Goal: Transaction & Acquisition: Obtain resource

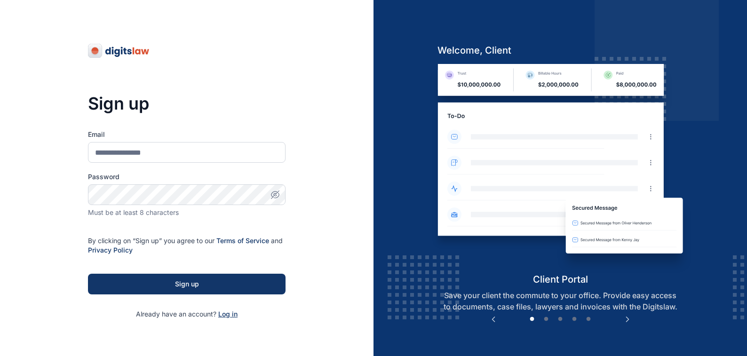
click at [224, 315] on span "Log in" at bounding box center [227, 314] width 19 height 8
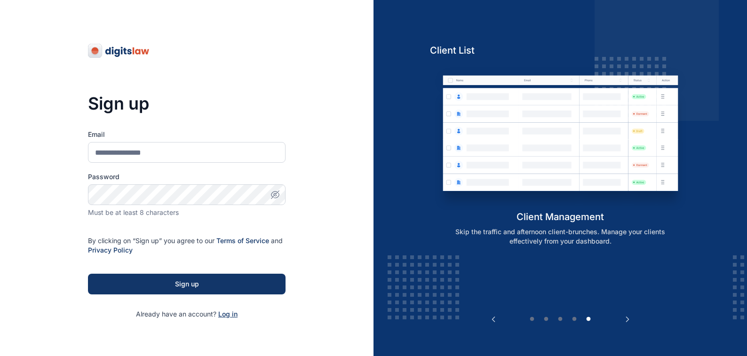
click at [228, 315] on span "Log in" at bounding box center [227, 314] width 19 height 8
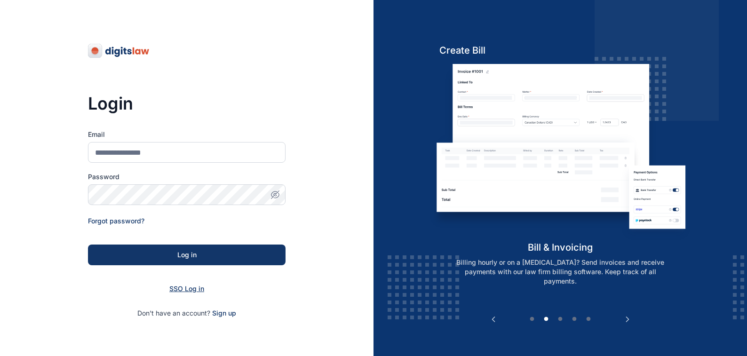
click at [180, 288] on span "SSO Log in" at bounding box center [186, 289] width 35 height 8
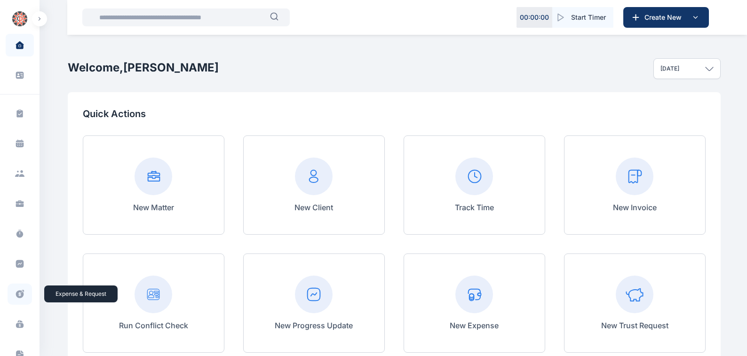
click at [19, 294] on icon at bounding box center [20, 294] width 8 height 8
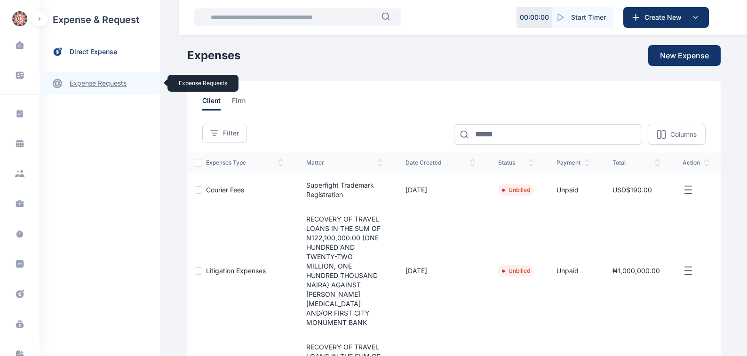
click at [84, 84] on link "expense requests expense requests" at bounding box center [100, 83] width 120 height 23
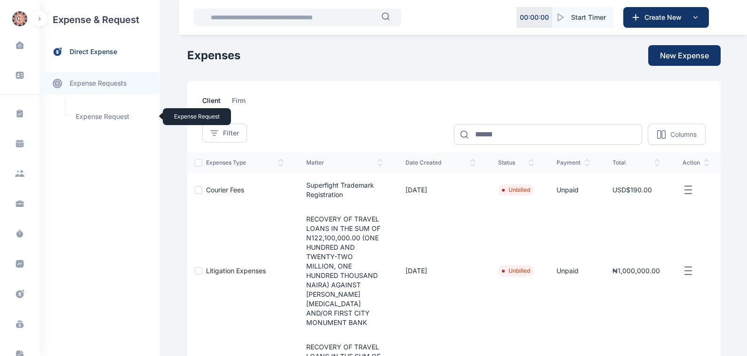
click at [88, 116] on span "Expense Request Expense Request" at bounding box center [112, 117] width 85 height 18
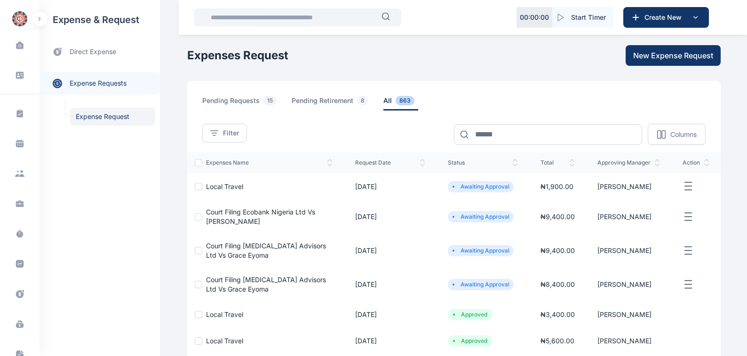
click at [213, 211] on span "Court Filing Ecobank Nigeria Ltd Vs [PERSON_NAME]" at bounding box center [260, 216] width 109 height 17
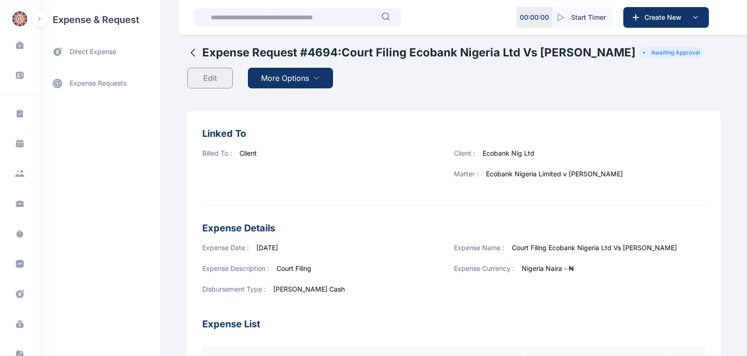
click at [268, 77] on span "More Options" at bounding box center [285, 77] width 48 height 11
click at [283, 101] on span "Download PDF" at bounding box center [289, 100] width 40 height 9
